Goal: Find specific page/section: Find specific page/section

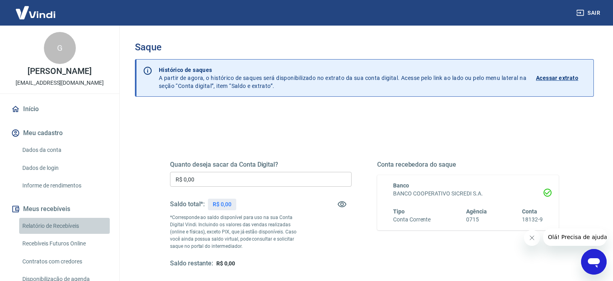
click at [70, 224] on link "Relatório de Recebíveis" at bounding box center [64, 226] width 91 height 16
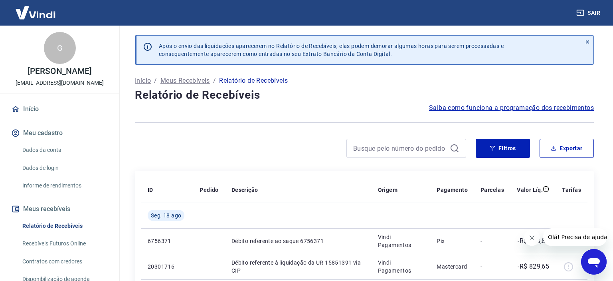
scroll to position [84, 0]
